Goal: Task Accomplishment & Management: Use online tool/utility

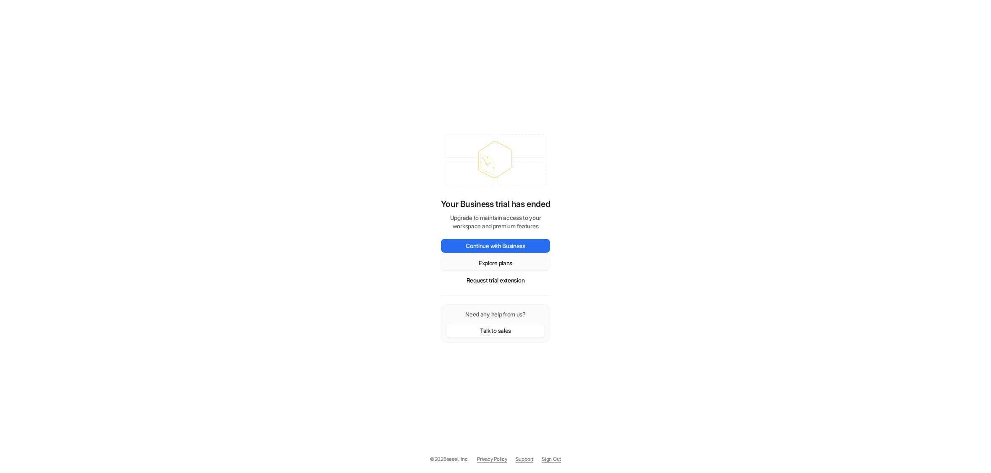
click at [486, 265] on button "Explore plans" at bounding box center [495, 263] width 109 height 14
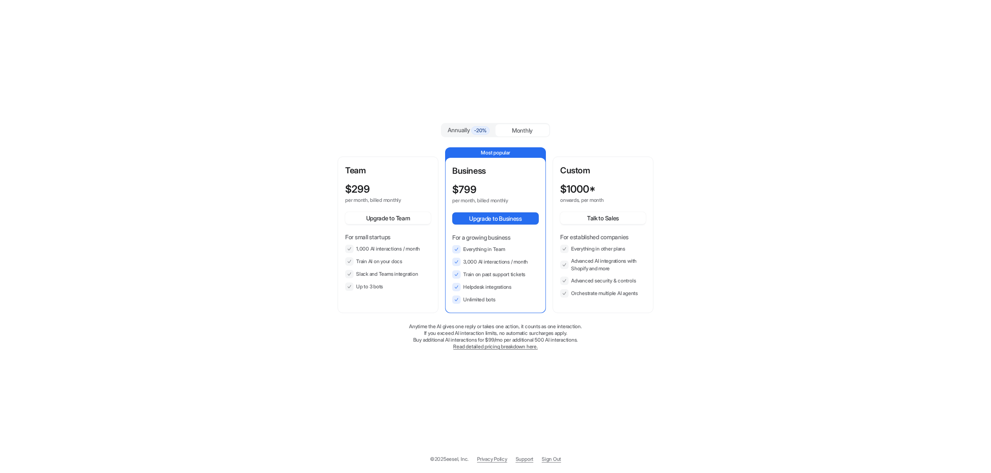
click at [368, 187] on p "$ 299" at bounding box center [357, 189] width 25 height 12
click at [376, 217] on button "Upgrade to Team" at bounding box center [388, 218] width 86 height 12
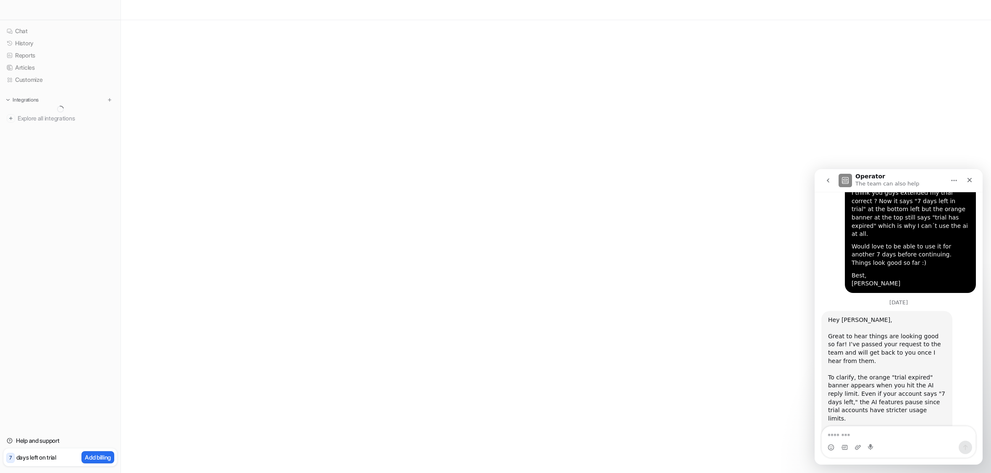
scroll to position [534, 0]
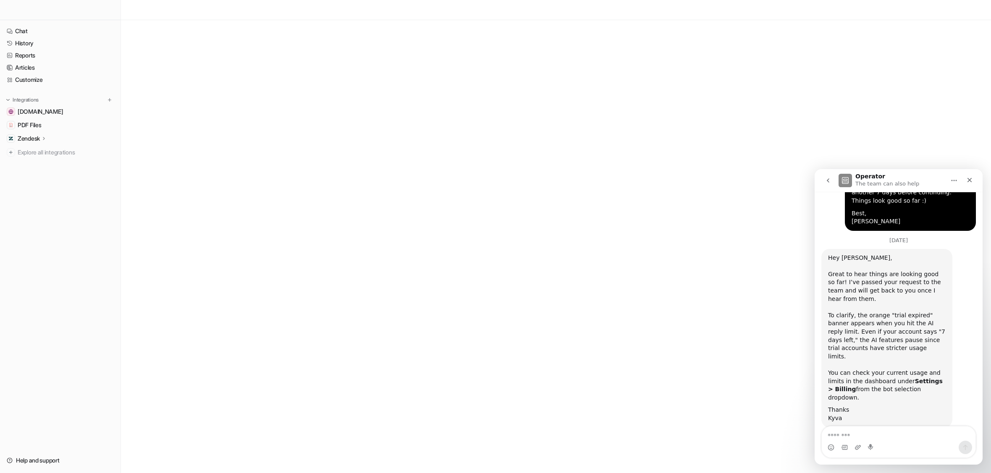
scroll to position [586, 0]
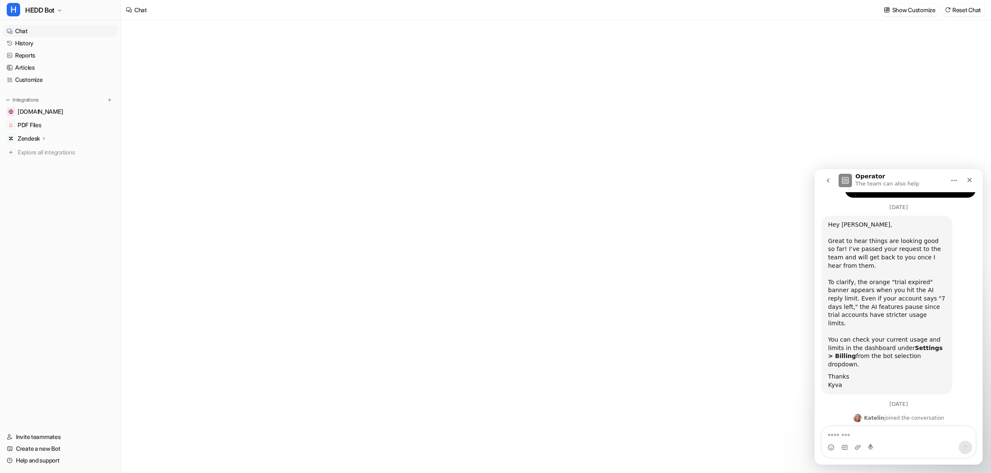
type textarea "**********"
click at [970, 180] on icon "Close" at bounding box center [969, 180] width 7 height 7
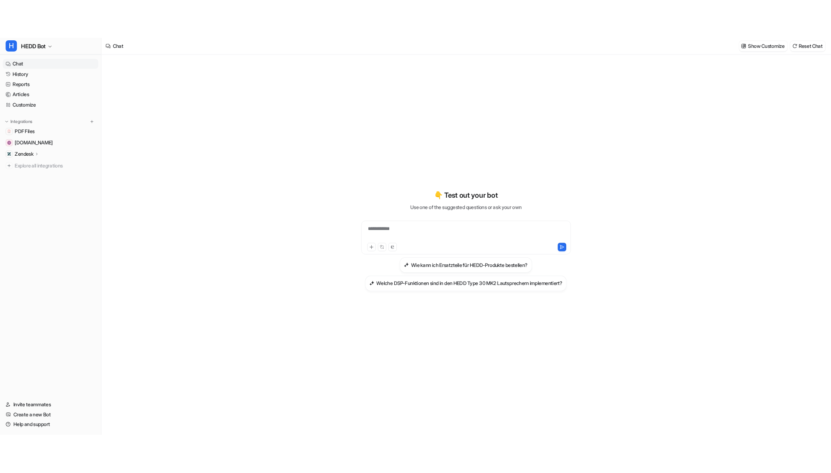
scroll to position [586, 0]
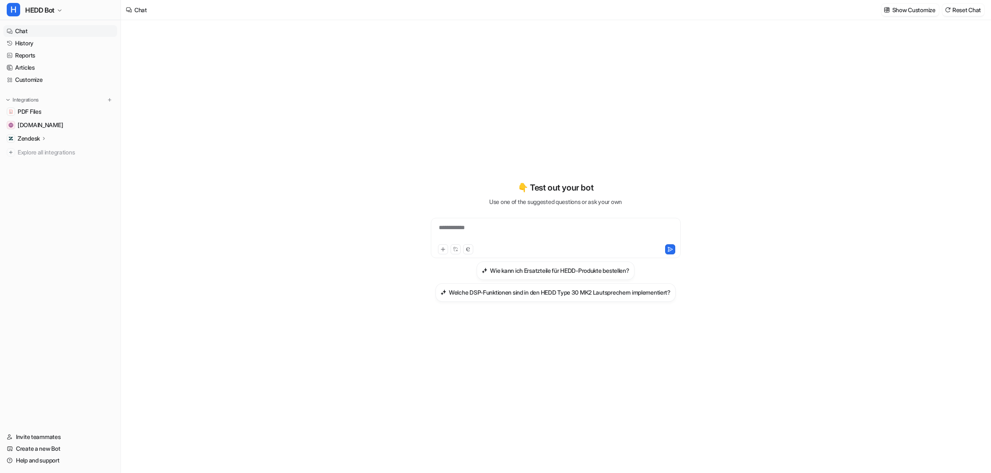
click at [25, 33] on link "Chat" at bounding box center [60, 31] width 114 height 12
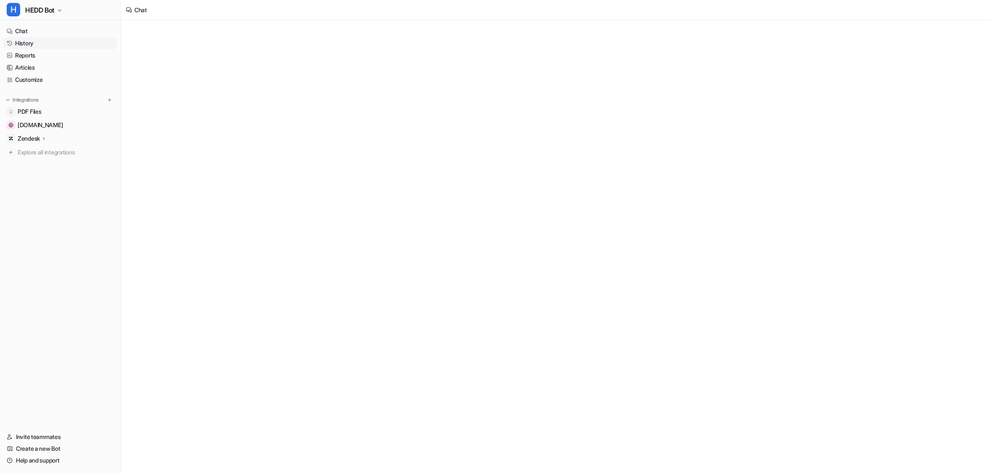
click at [19, 45] on link "History" at bounding box center [60, 43] width 114 height 12
click at [41, 136] on div "Zendesk" at bounding box center [32, 138] width 29 height 8
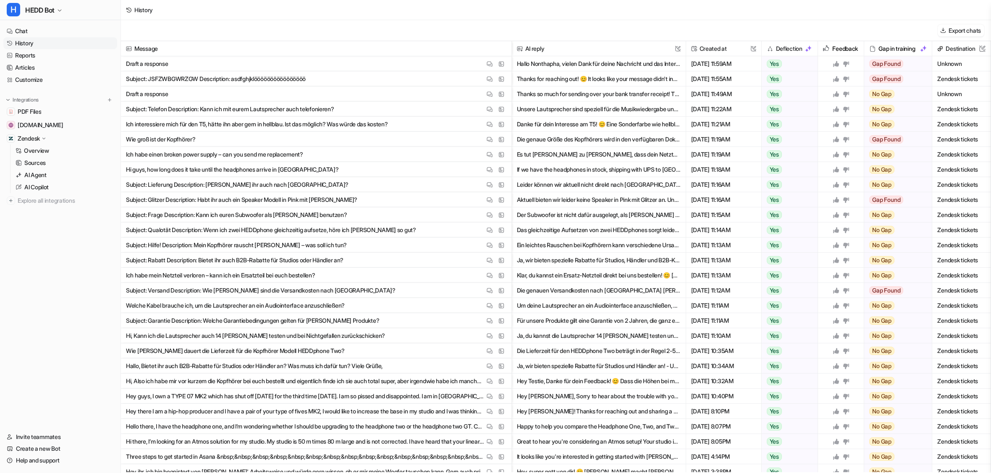
click at [539, 119] on button "Danke für dein Interesse am T5! 😊 Eine Sonderfarbe wie hellblau ist grundsätzli…" at bounding box center [599, 124] width 164 height 15
